Goal: Use online tool/utility: Utilize a website feature to perform a specific function

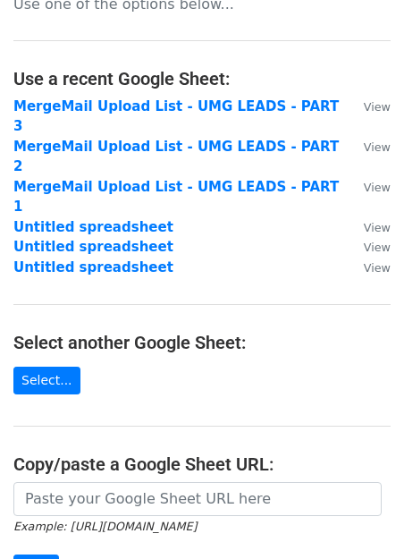
scroll to position [160, 0]
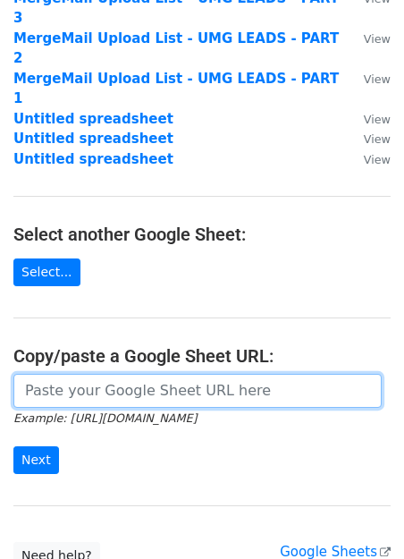
click at [199, 374] on input "url" at bounding box center [197, 391] width 369 height 34
paste input "[URL][DOMAIN_NAME]"
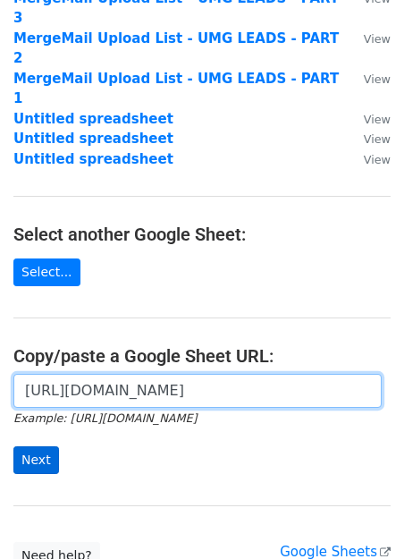
type input "[URL][DOMAIN_NAME]"
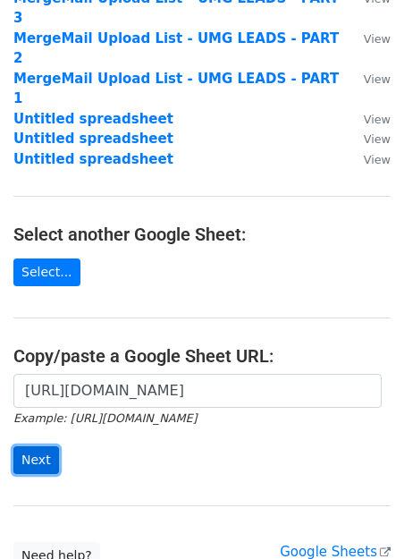
scroll to position [0, 0]
click at [38, 446] on input "Next" at bounding box center [36, 460] width 46 height 28
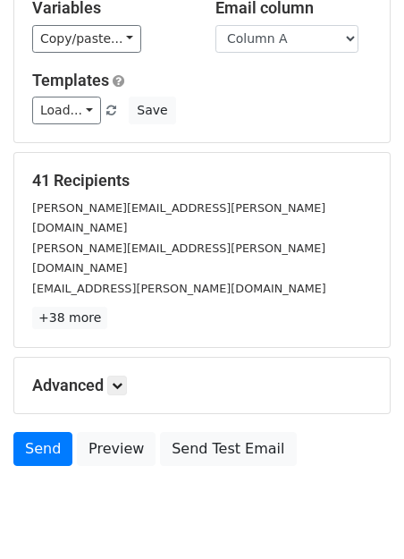
scroll to position [136, 0]
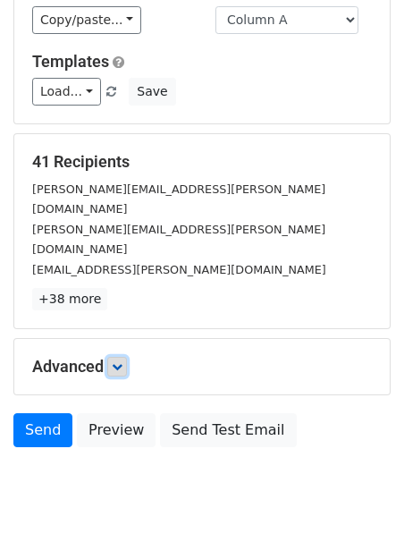
click at [114, 357] on link at bounding box center [117, 367] width 20 height 20
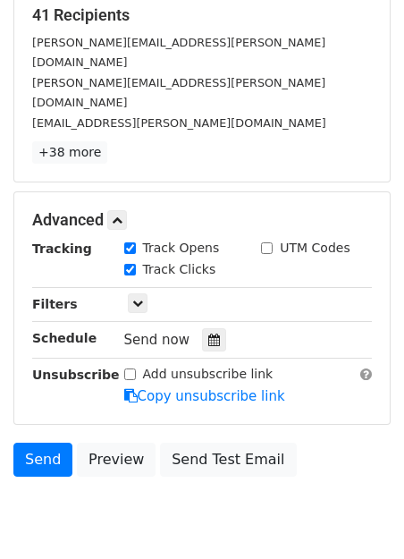
scroll to position [304, 0]
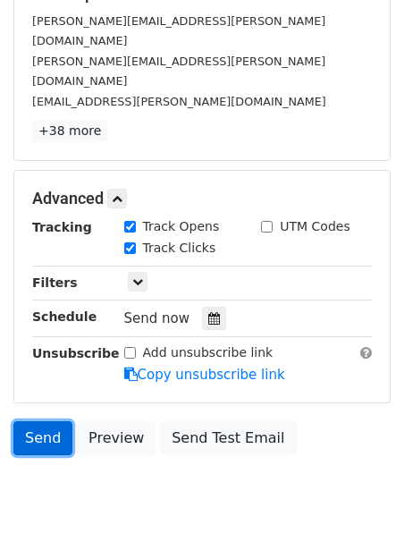
click at [50, 421] on link "Send" at bounding box center [42, 438] width 59 height 34
